Goal: Check status: Check status

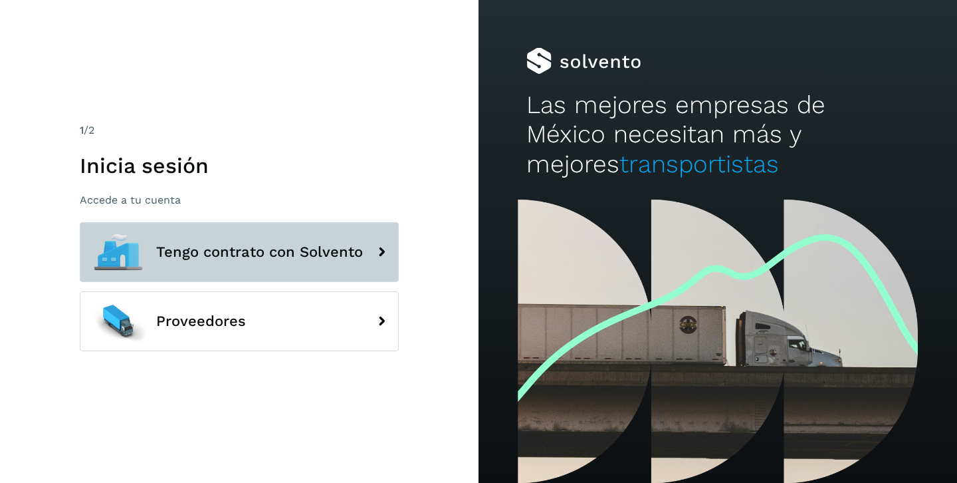
click at [207, 228] on button "Tengo contrato con Solvento" at bounding box center [239, 252] width 319 height 60
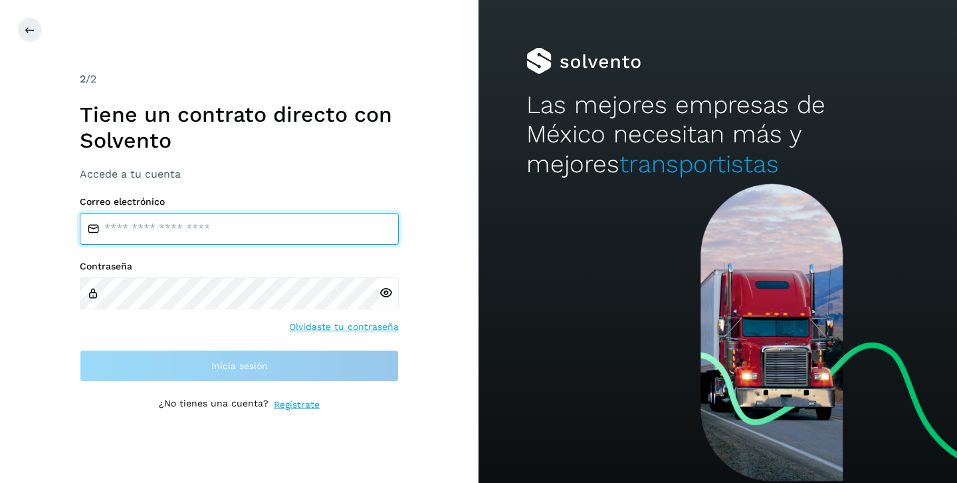
click at [182, 231] on input "email" at bounding box center [239, 229] width 319 height 32
type input "**********"
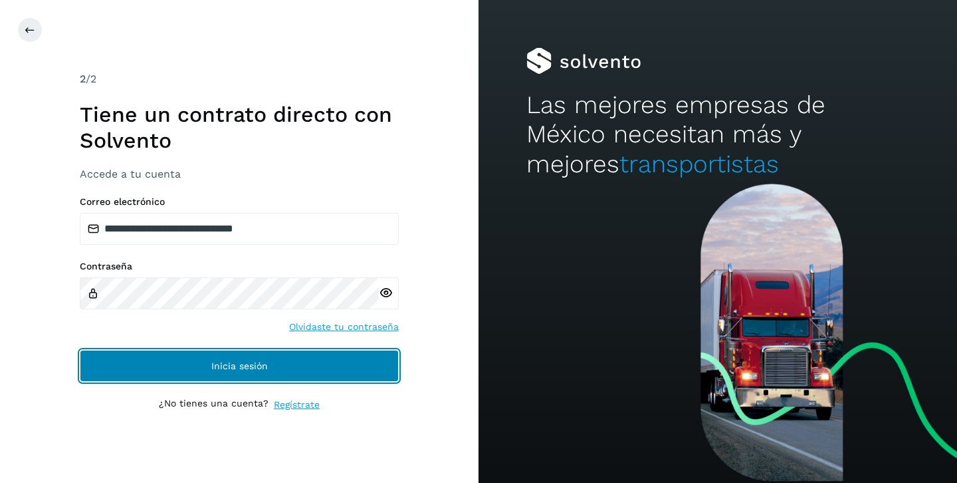
click at [133, 354] on button "Inicia sesión" at bounding box center [239, 366] width 319 height 32
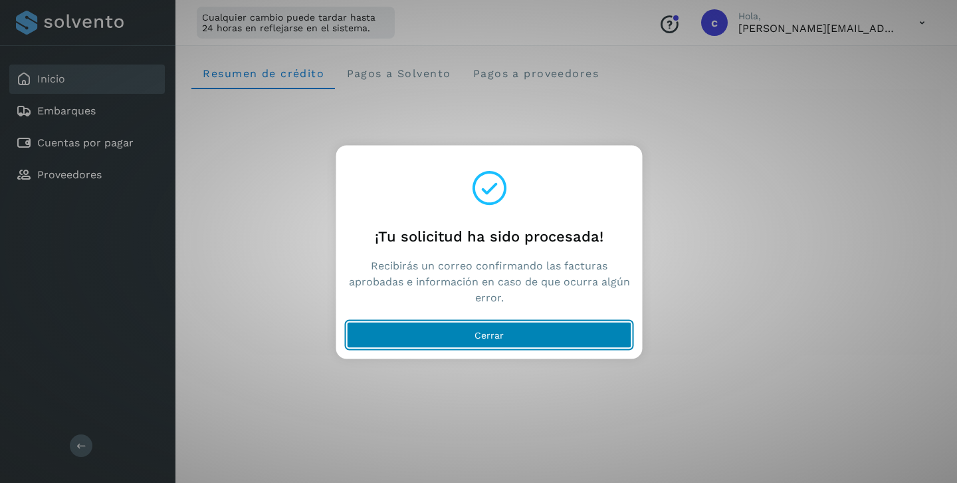
click at [457, 330] on button "Cerrar" at bounding box center [489, 335] width 285 height 27
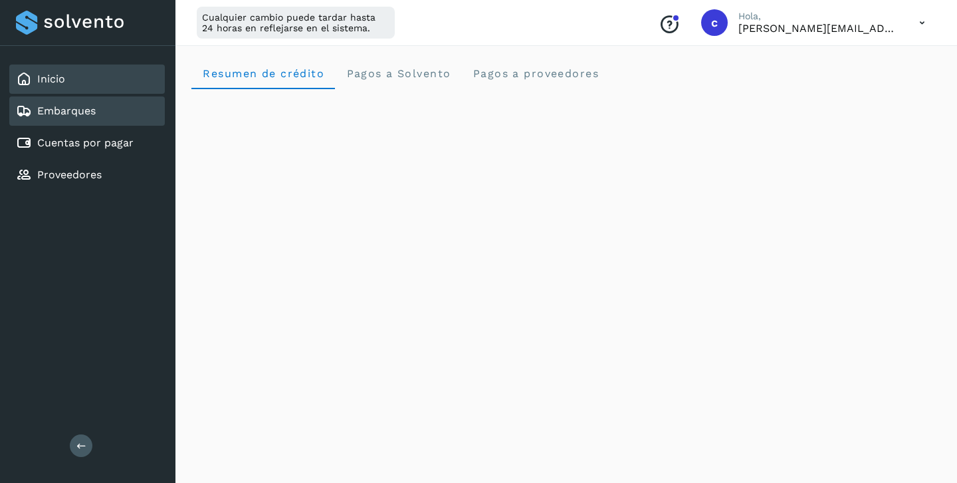
click at [80, 117] on link "Embarques" at bounding box center [66, 110] width 58 height 13
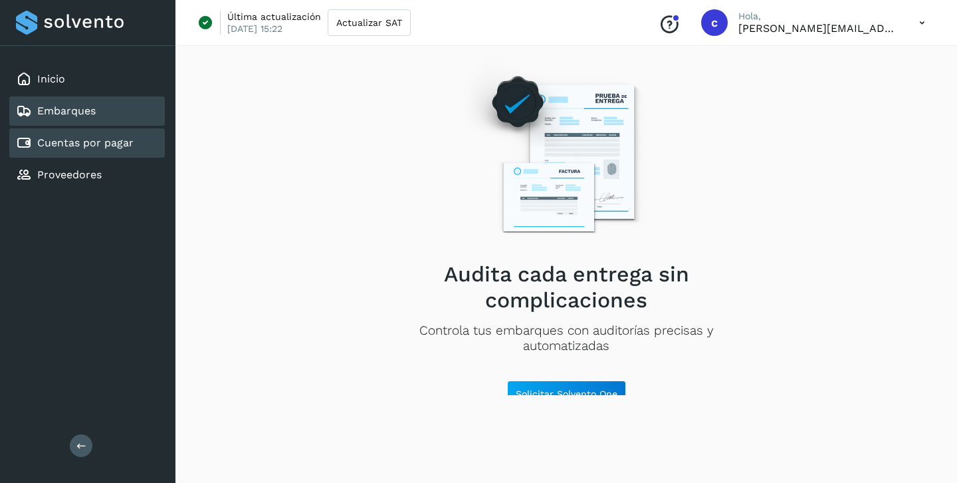
click at [66, 141] on link "Cuentas por pagar" at bounding box center [85, 142] width 96 height 13
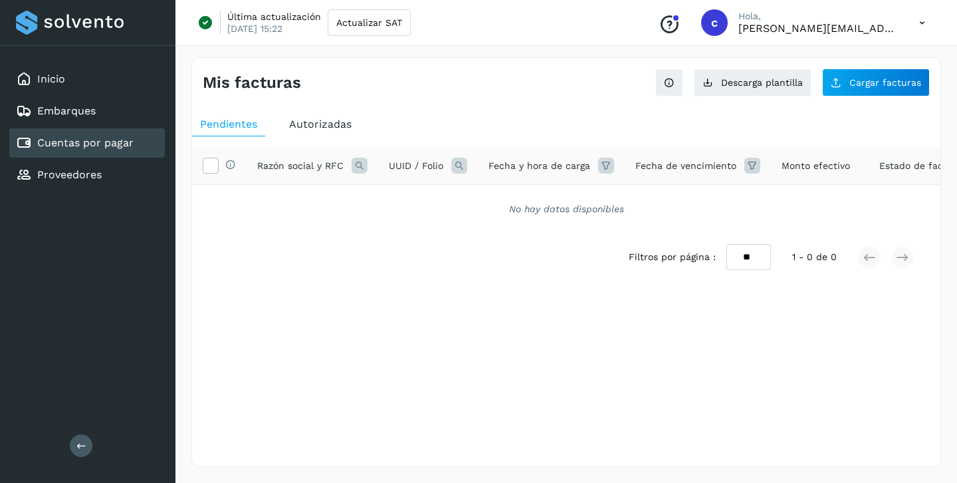
click at [311, 124] on span "Autorizadas" at bounding box center [320, 124] width 62 height 13
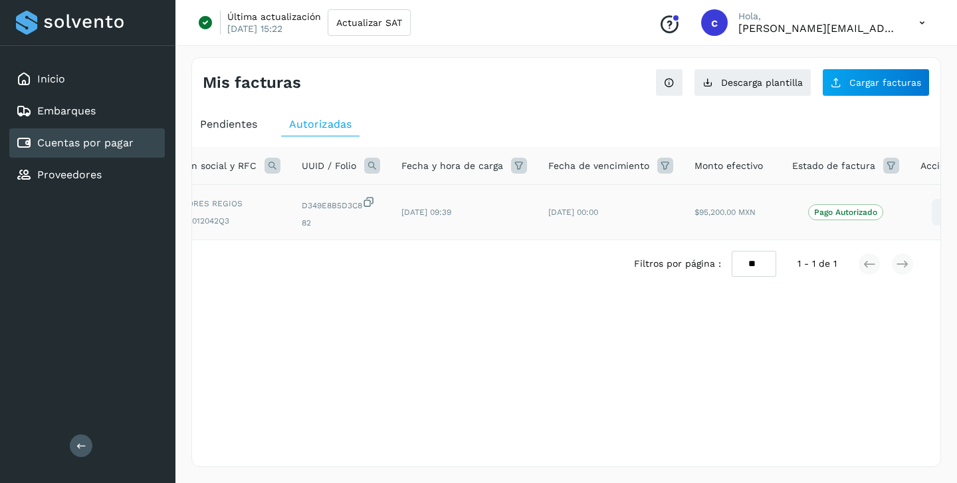
scroll to position [0, 80]
